Goal: Task Accomplishment & Management: Manage account settings

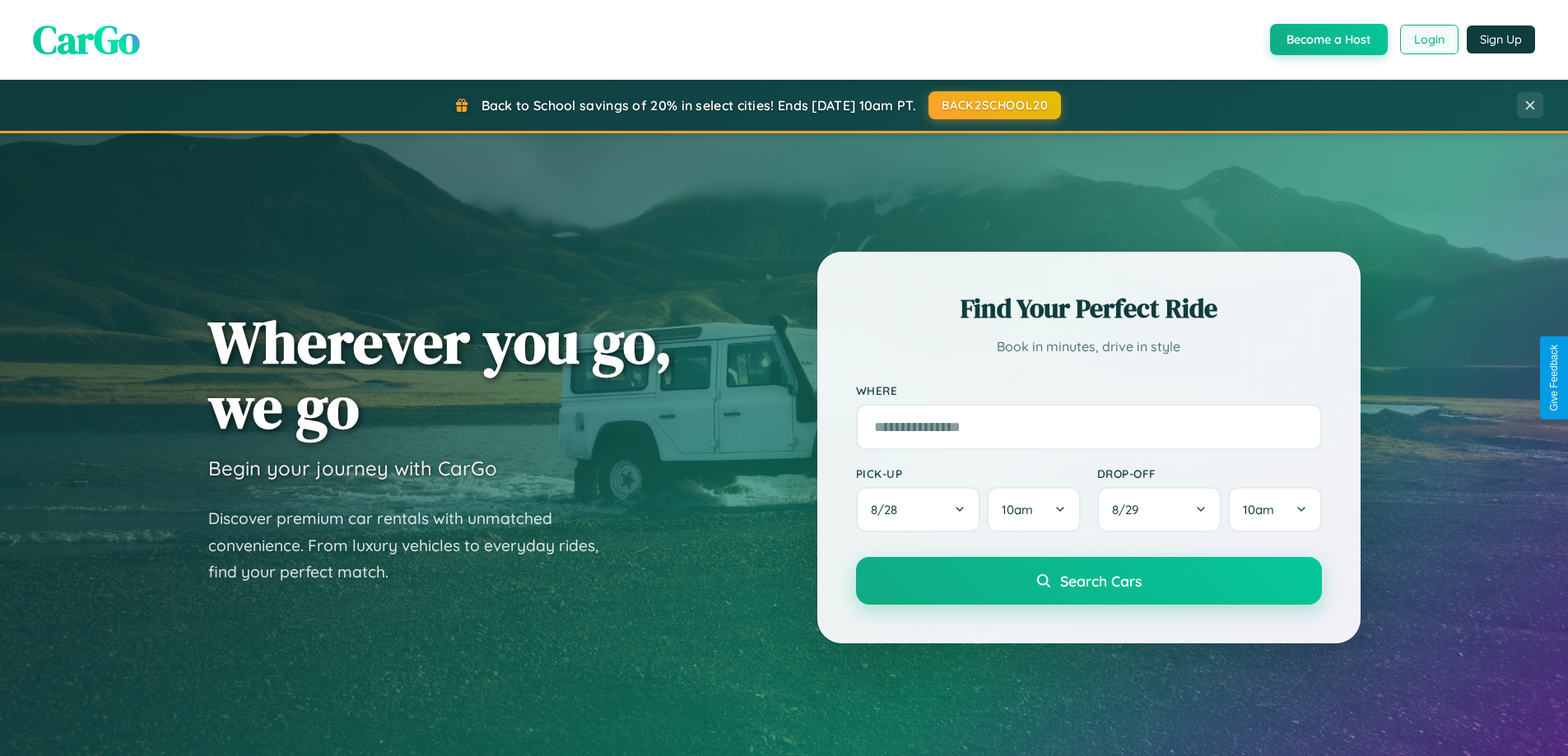
click at [1427, 40] on button "Login" at bounding box center [1429, 39] width 58 height 30
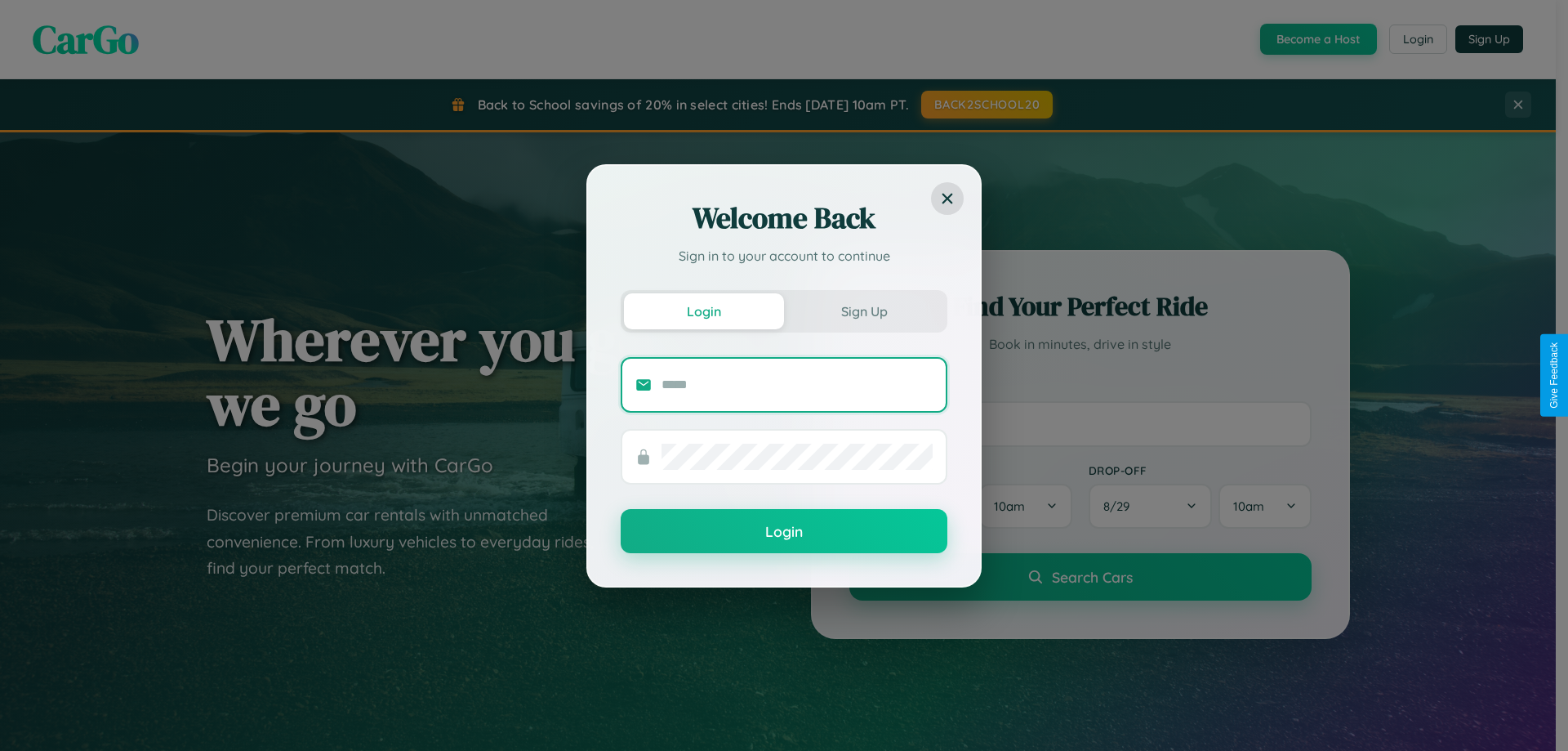
click at [798, 384] on input "text" at bounding box center [797, 385] width 271 height 26
type input "**********"
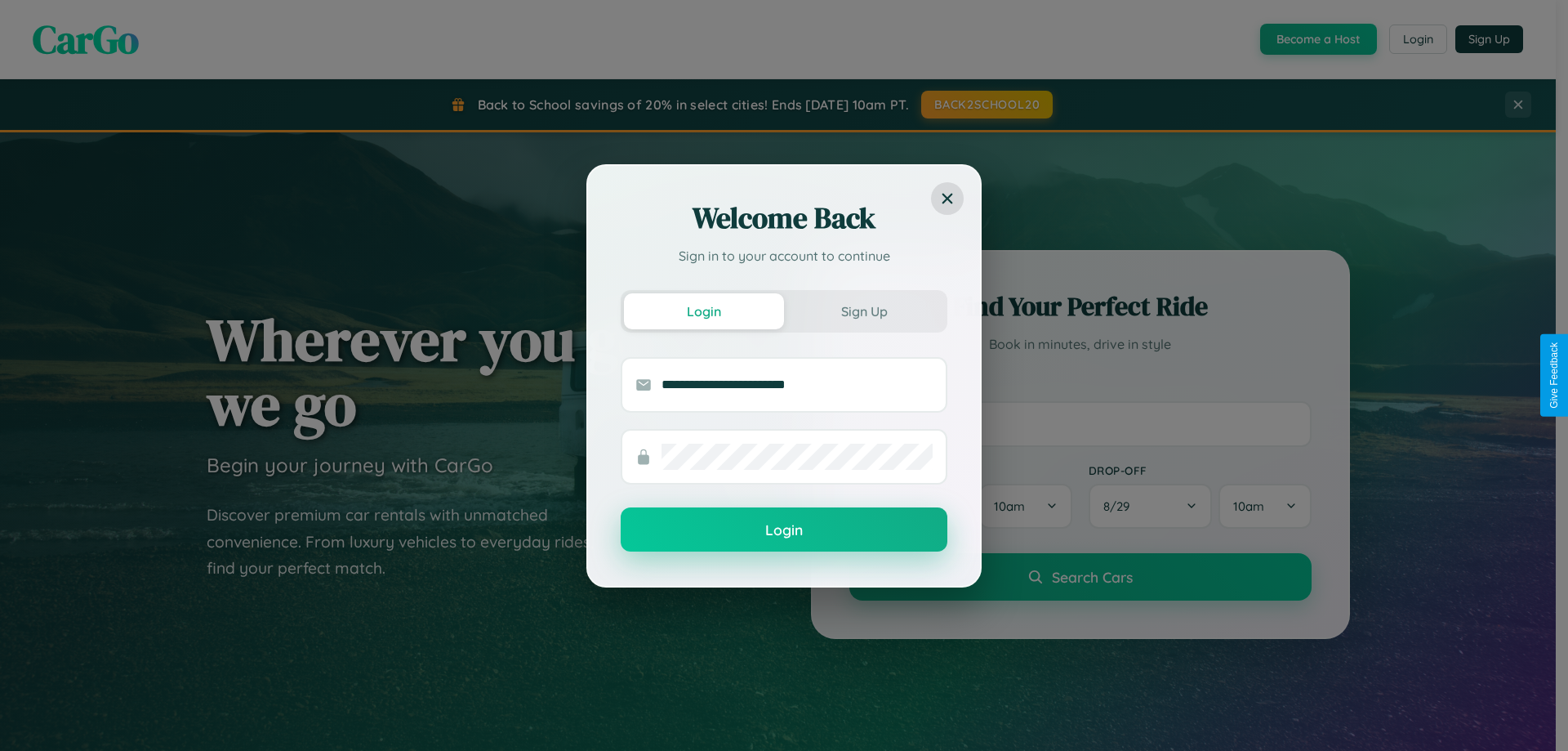
click at [784, 530] on button "Login" at bounding box center [784, 529] width 327 height 44
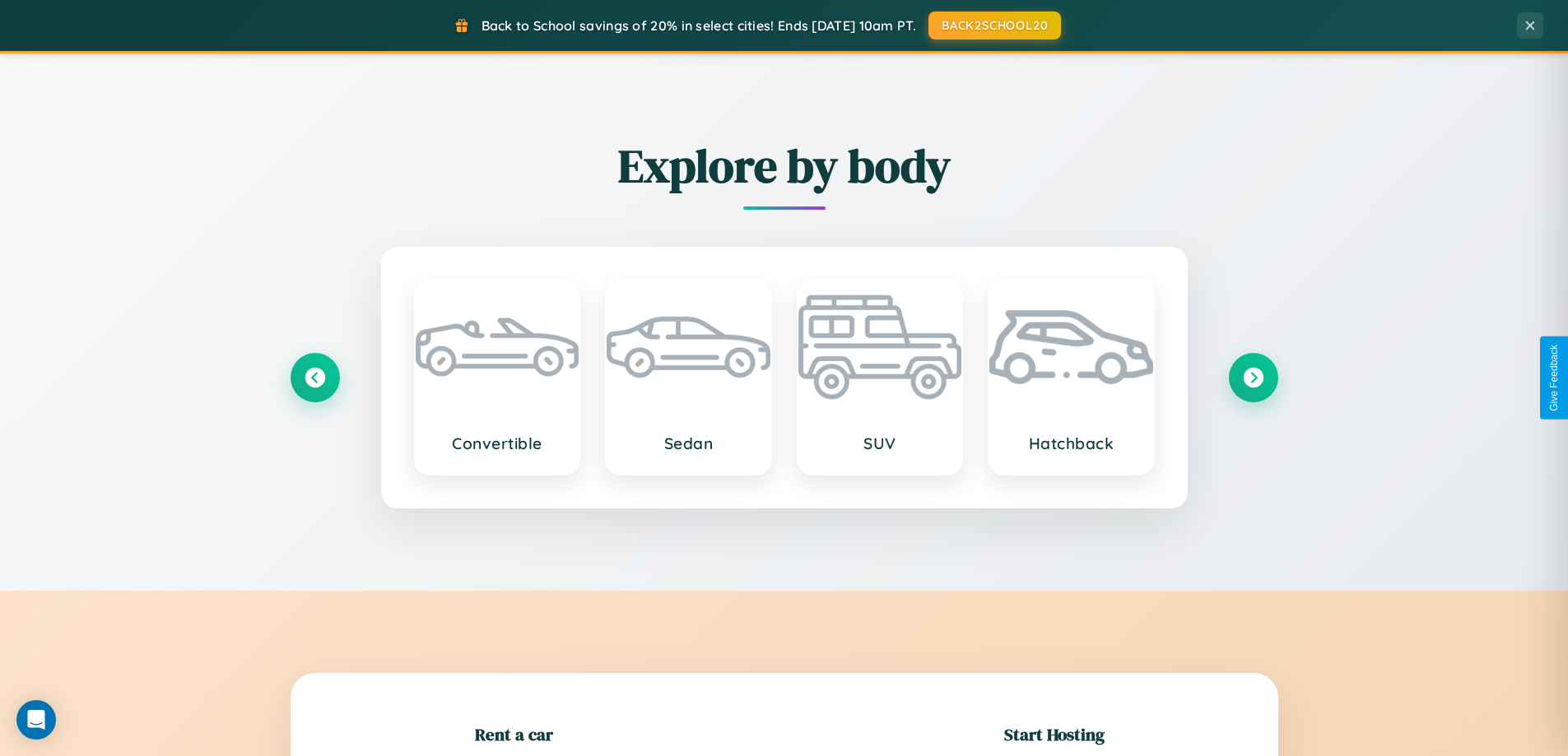
scroll to position [355, 0]
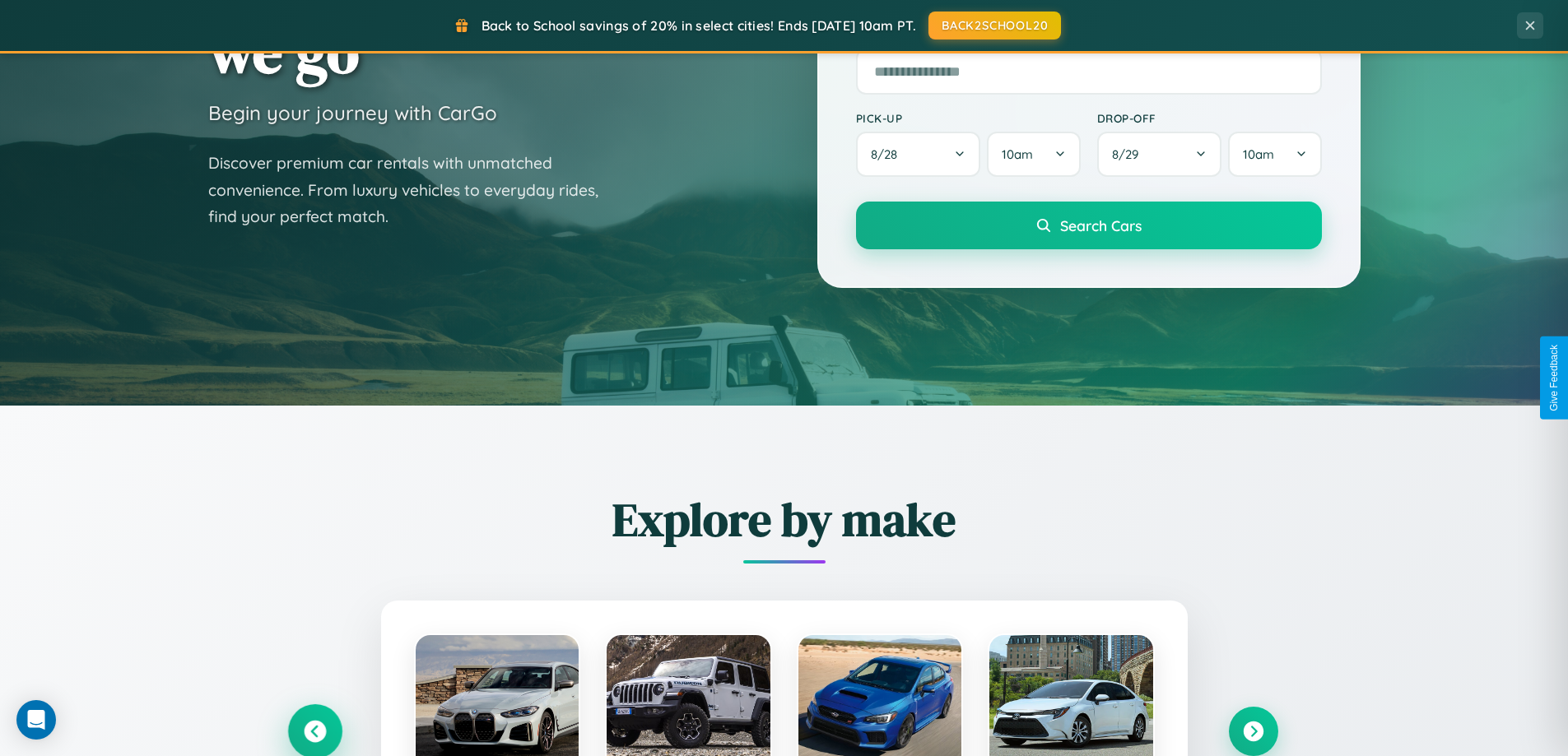
click at [315, 732] on icon at bounding box center [315, 732] width 23 height 23
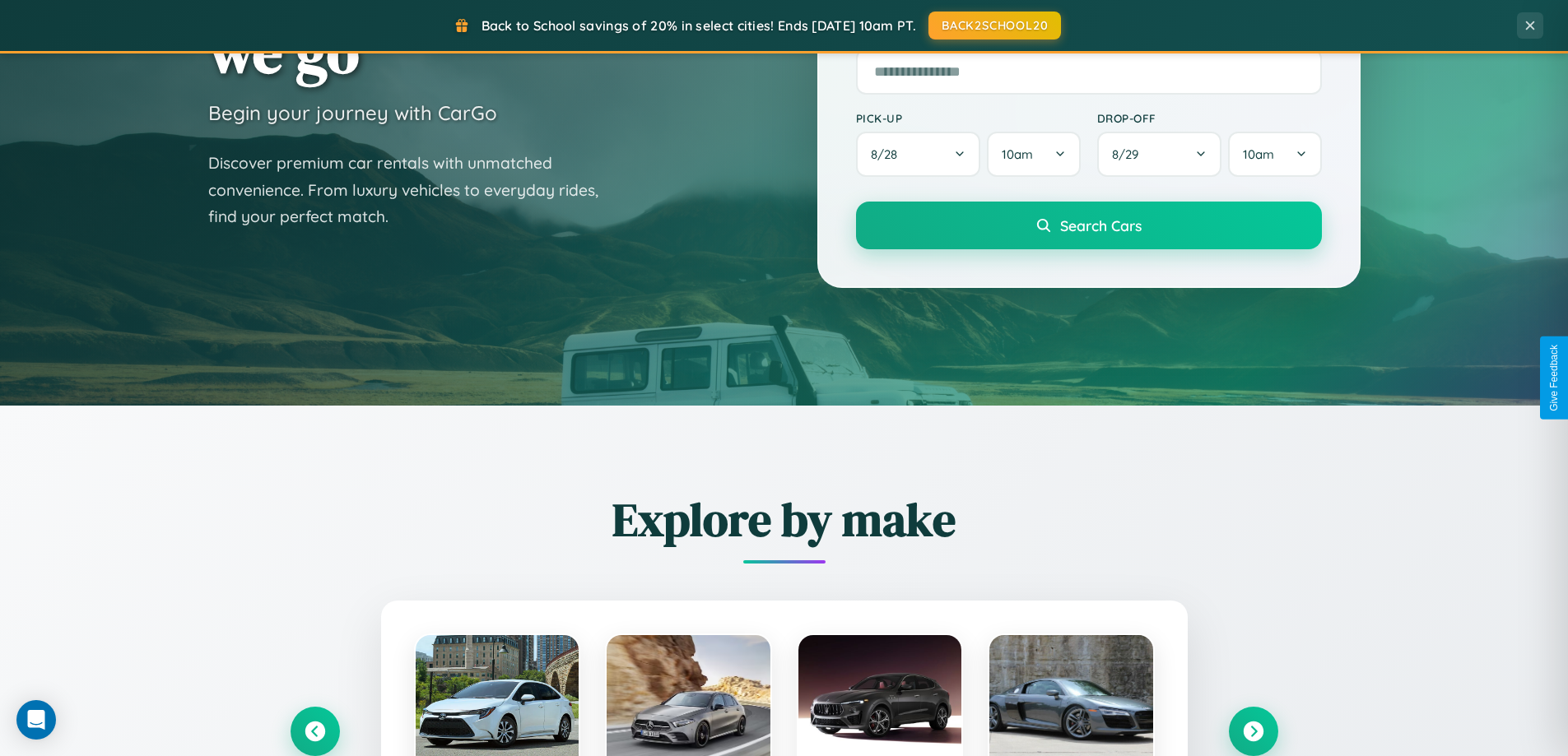
scroll to position [0, 0]
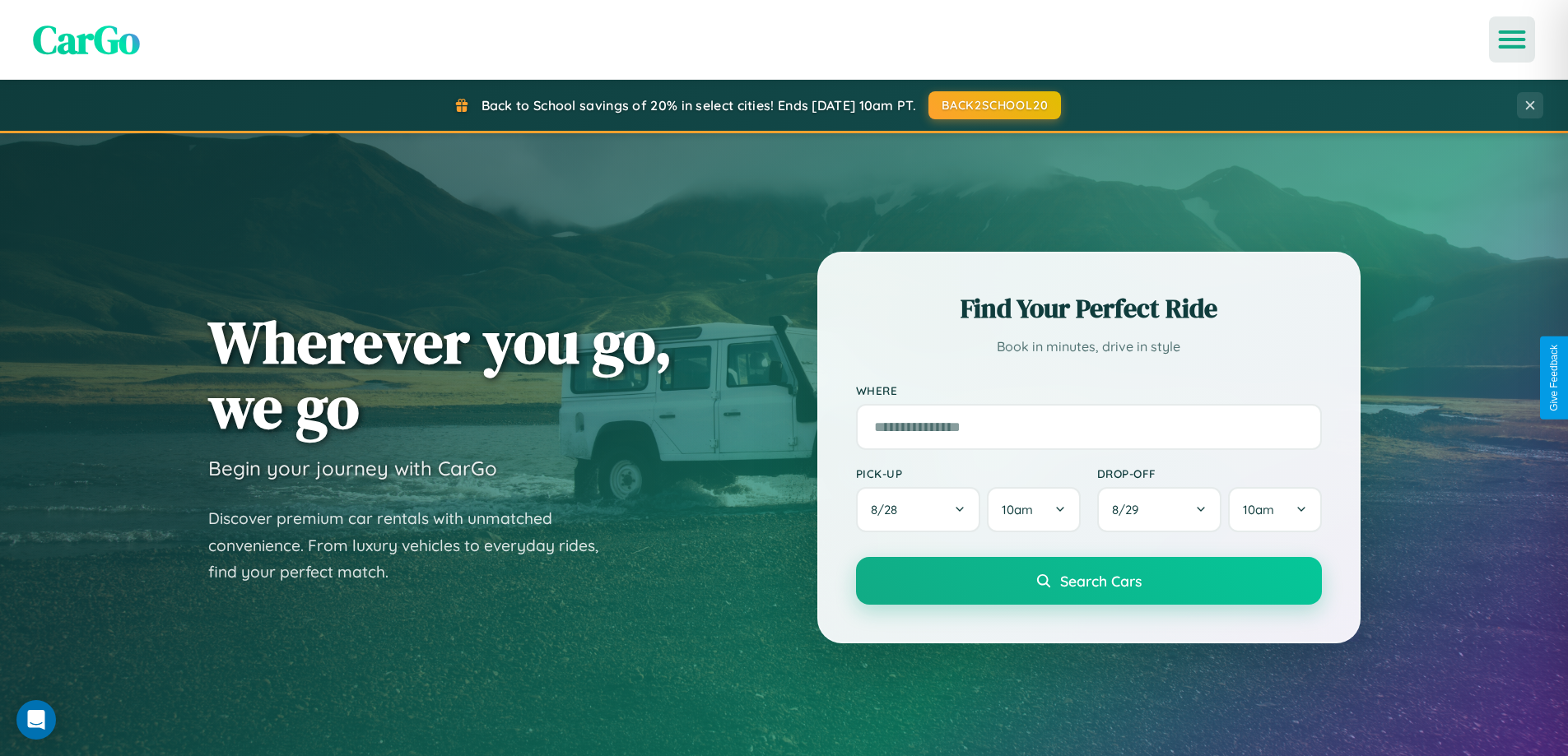
click at [1512, 40] on icon "Open menu" at bounding box center [1512, 39] width 24 height 15
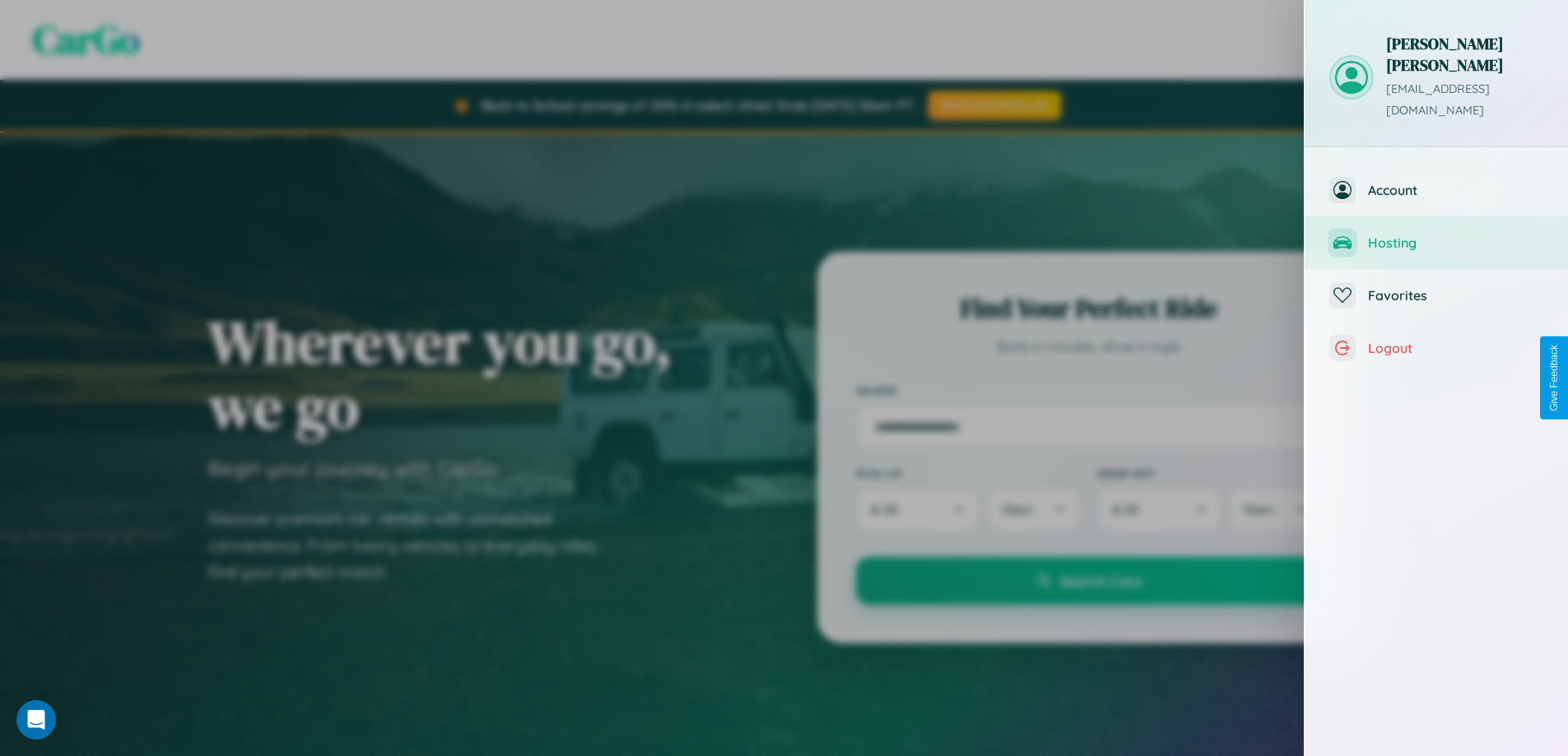
click at [1436, 235] on span "Hosting" at bounding box center [1455, 243] width 175 height 16
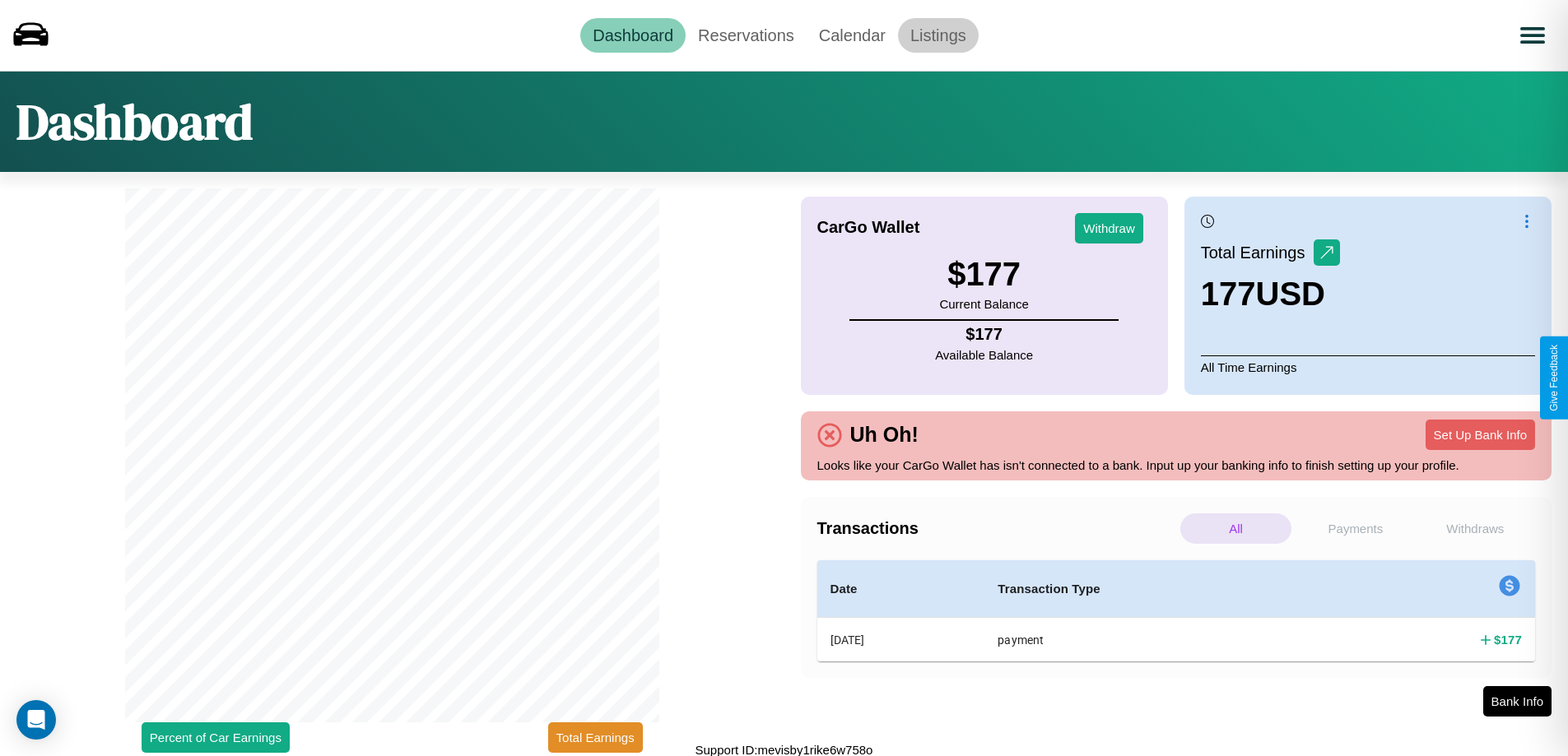
click at [938, 34] on link "Listings" at bounding box center [938, 35] width 81 height 34
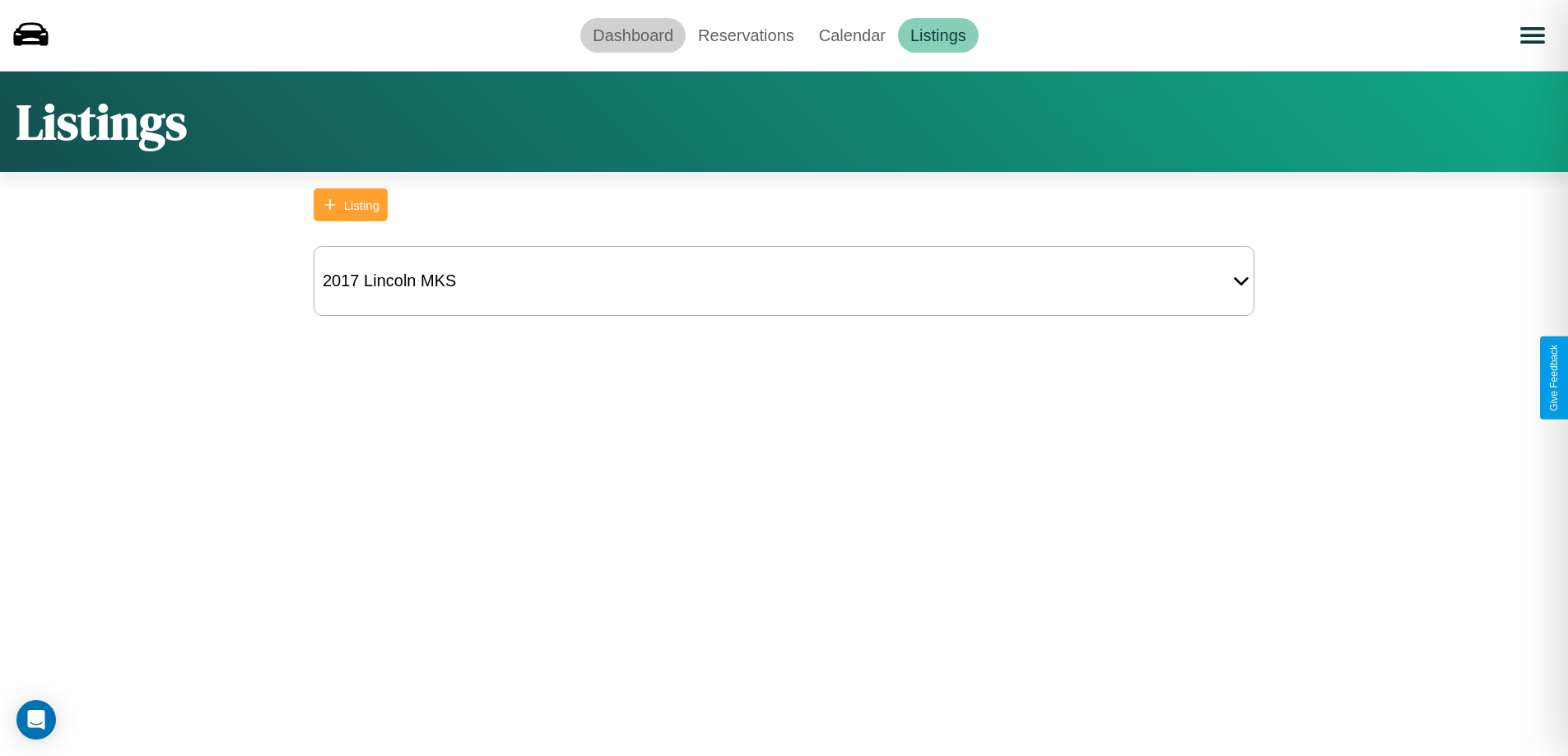
click at [633, 34] on link "Dashboard" at bounding box center [633, 35] width 105 height 34
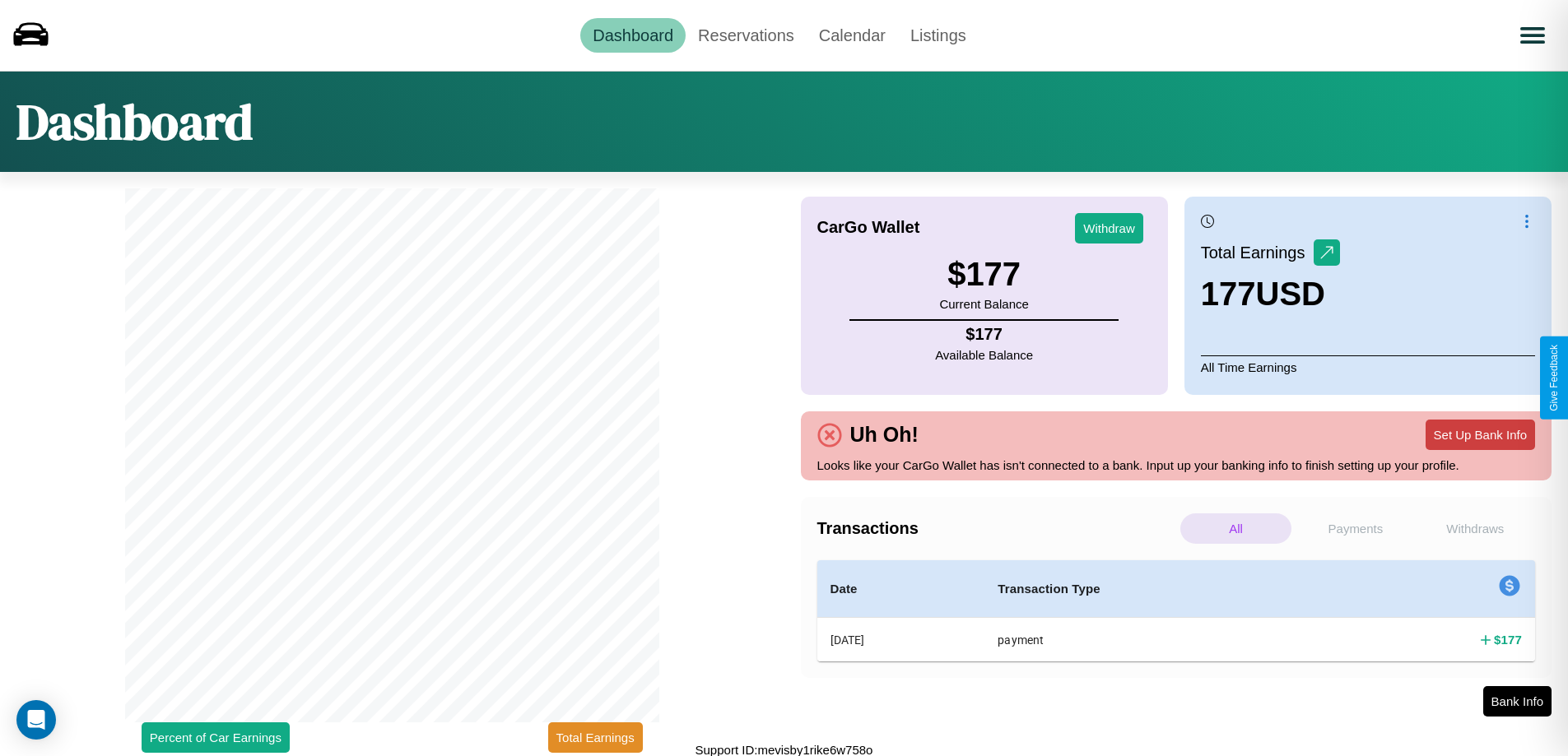
click at [1480, 434] on button "Set Up Bank Info" at bounding box center [1480, 435] width 110 height 31
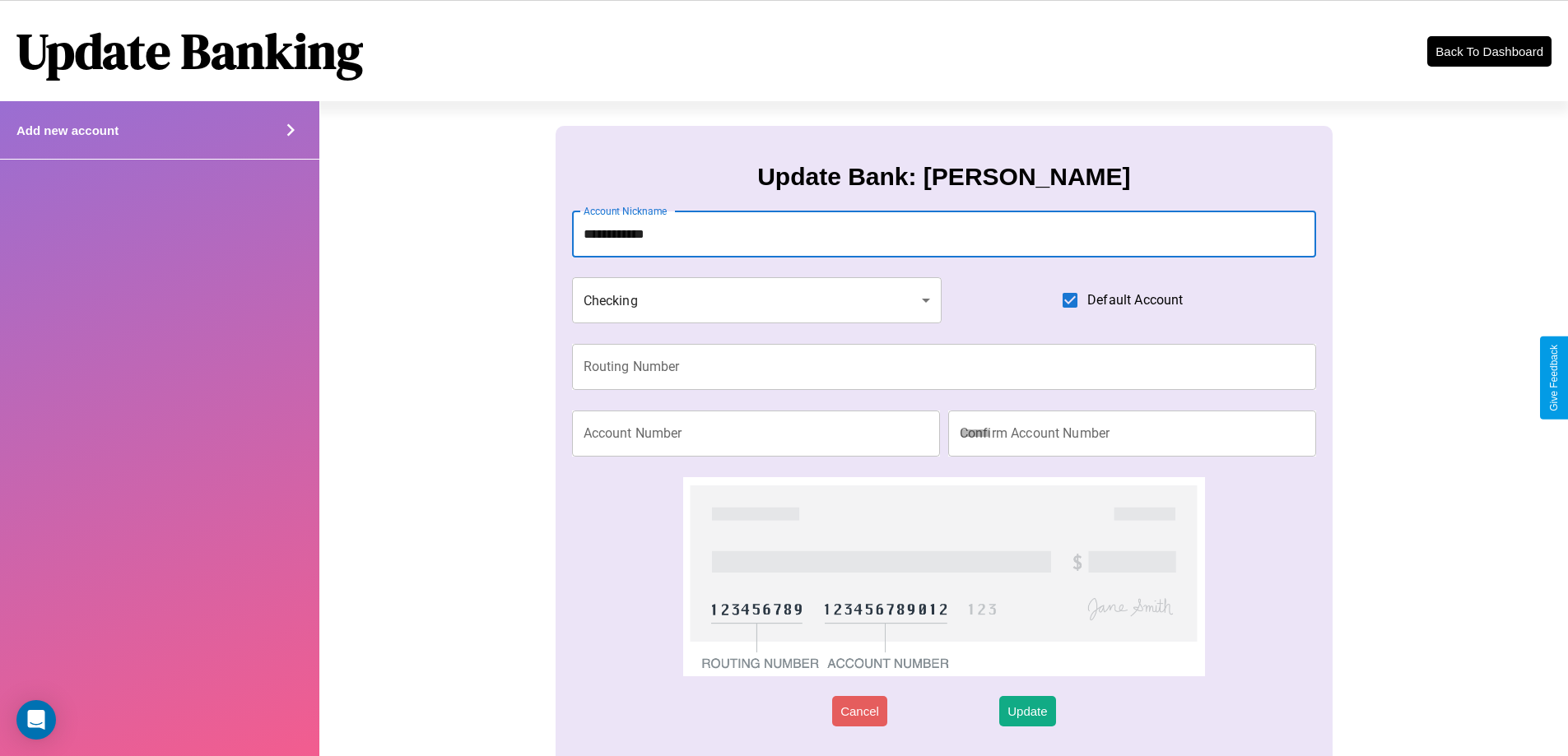
type input "**********"
